Goal: Task Accomplishment & Management: Manage account settings

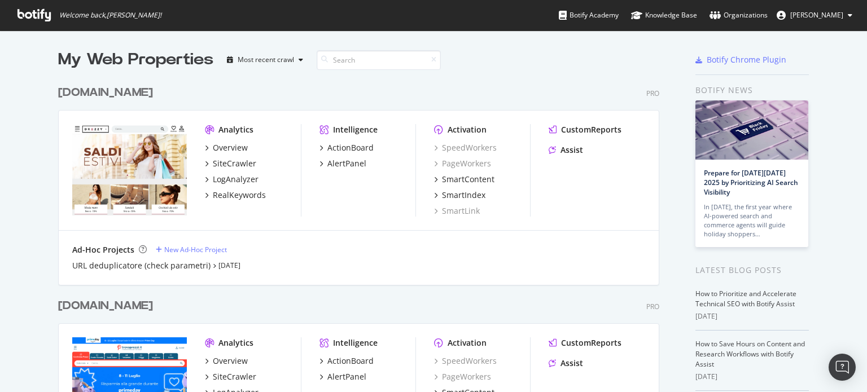
scroll to position [384, 849]
click at [812, 14] on span "[PERSON_NAME]" at bounding box center [816, 15] width 53 height 10
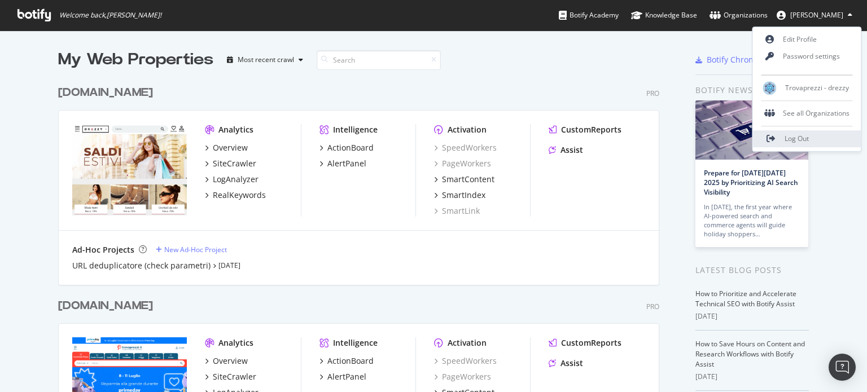
click at [797, 138] on span "Log Out" at bounding box center [796, 139] width 24 height 10
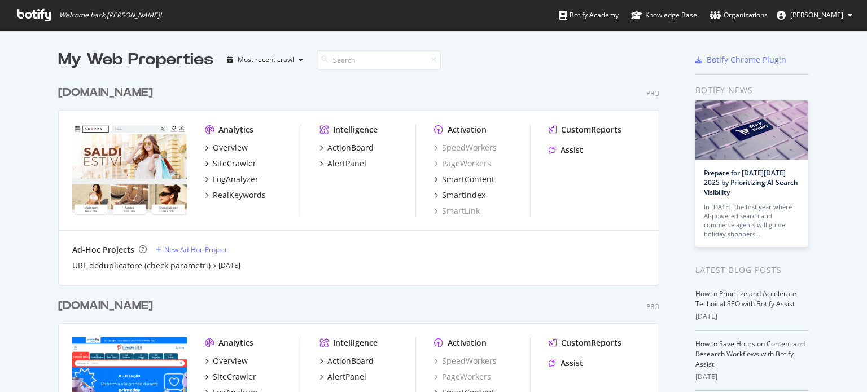
scroll to position [683, 602]
click at [818, 17] on span "[PERSON_NAME]" at bounding box center [816, 15] width 53 height 10
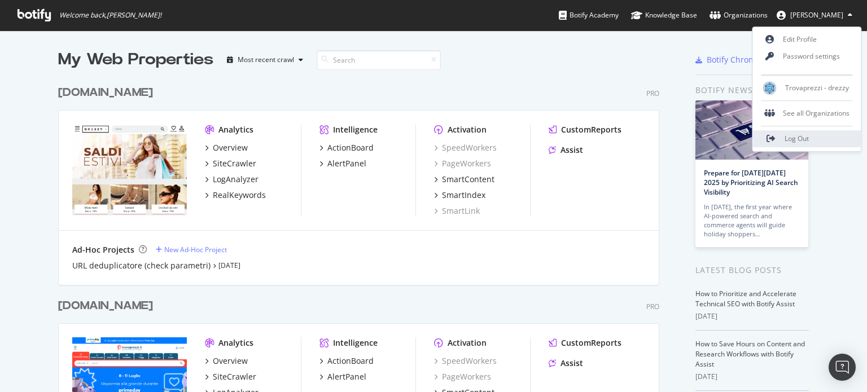
click at [790, 138] on span "Log Out" at bounding box center [796, 139] width 24 height 10
